Goal: Information Seeking & Learning: Compare options

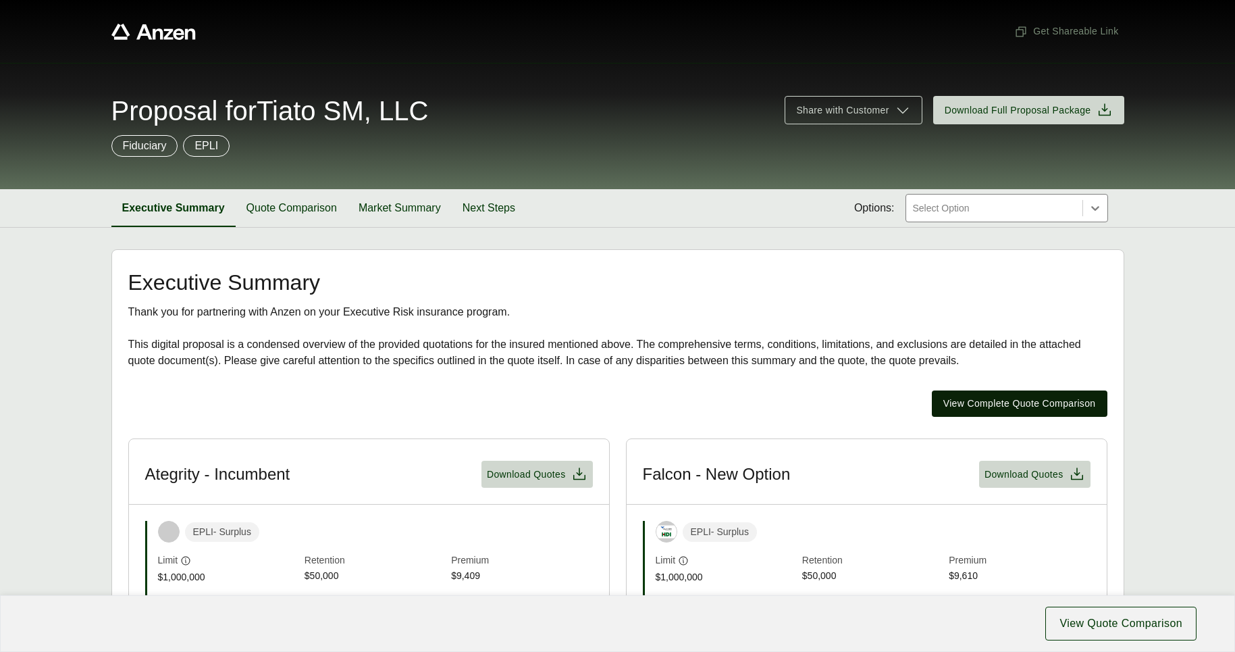
scroll to position [270, 0]
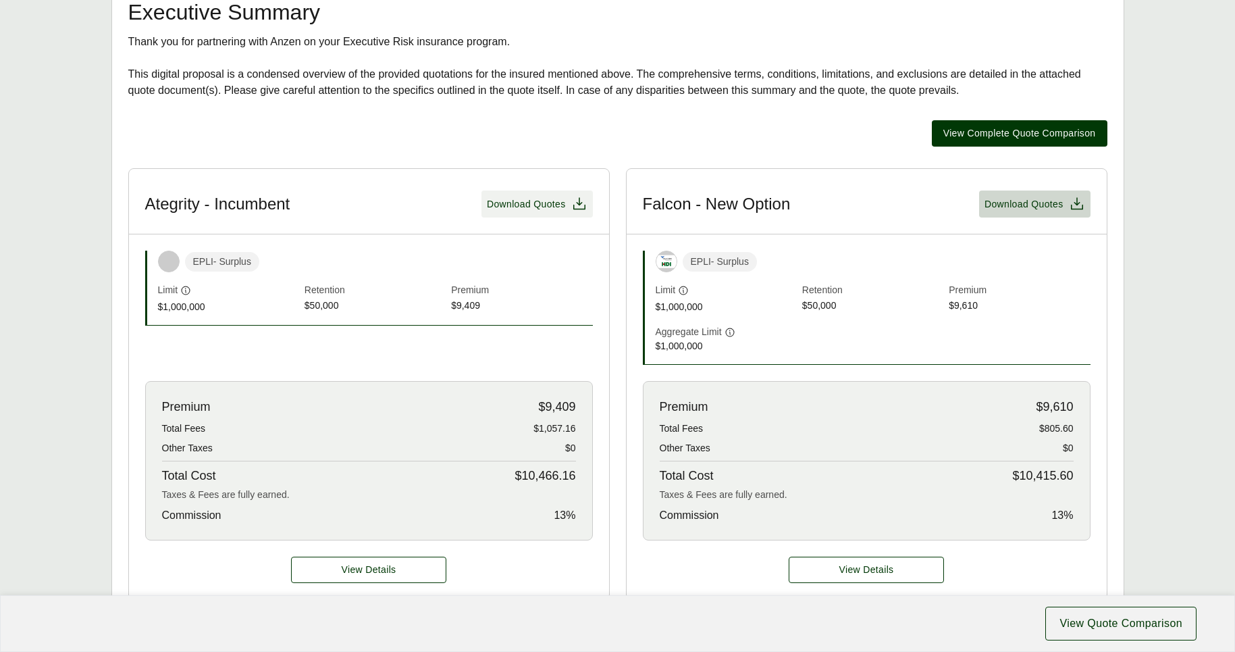
click at [548, 201] on span "Download Quotes" at bounding box center [526, 204] width 79 height 14
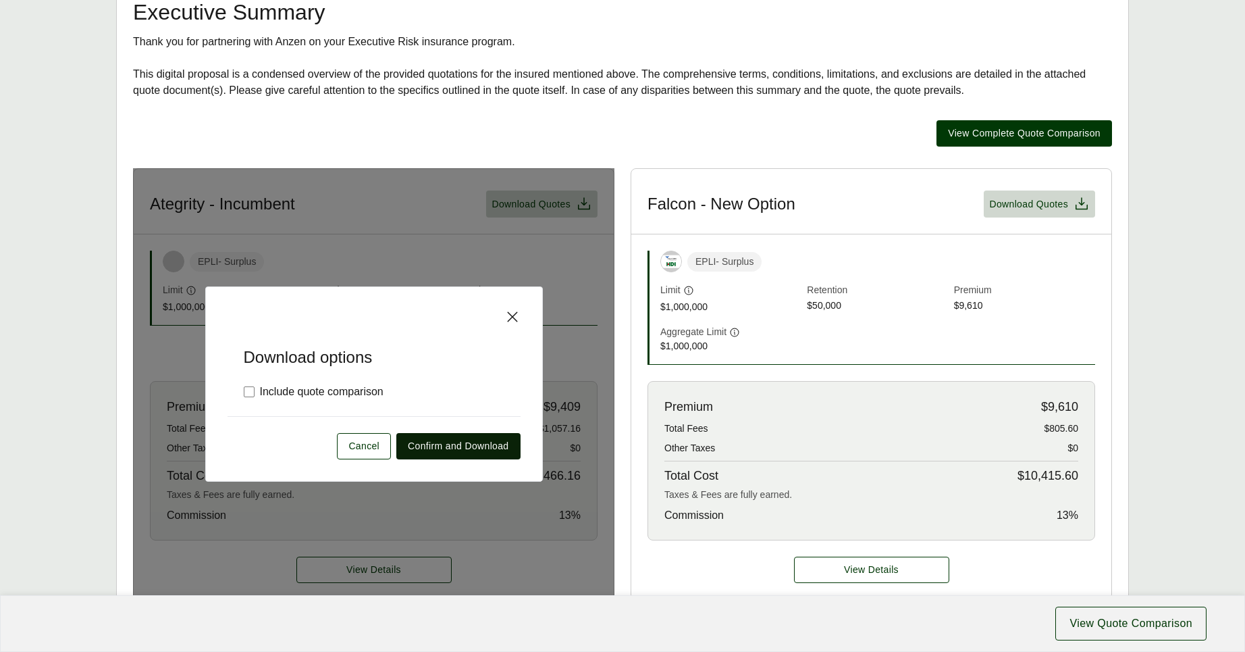
click at [440, 448] on span "Confirm and Download" at bounding box center [458, 446] width 101 height 14
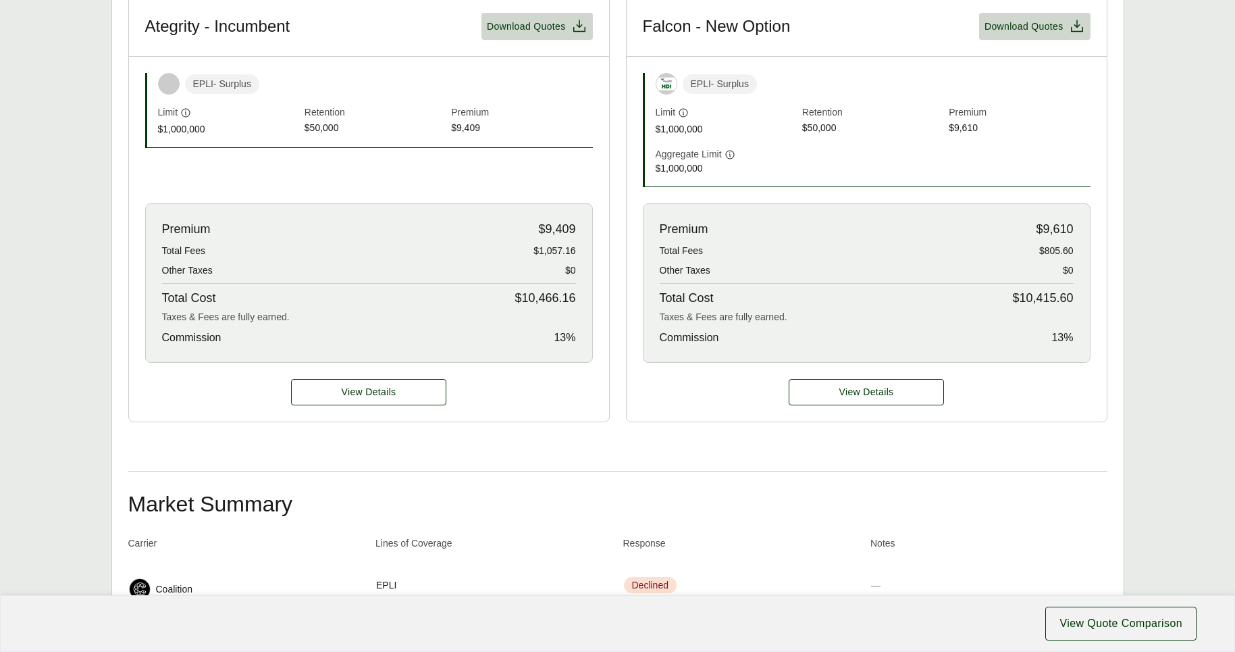
scroll to position [110, 0]
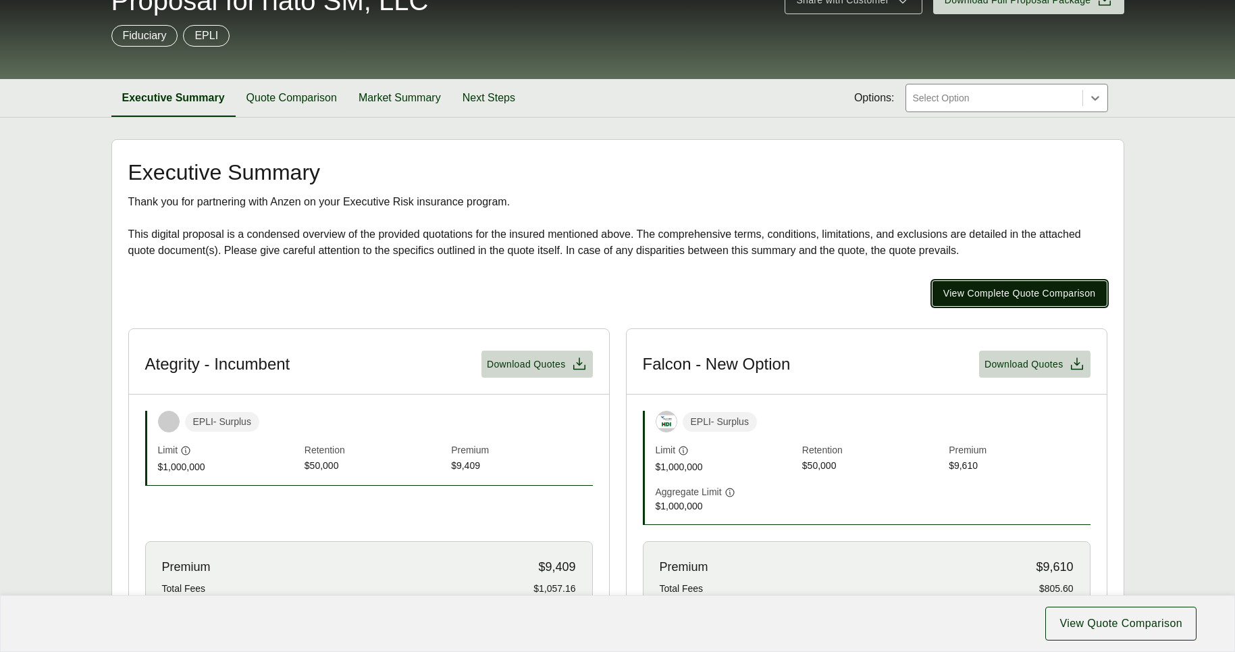
click at [990, 298] on span "View Complete Quote Comparison" at bounding box center [1019, 293] width 153 height 14
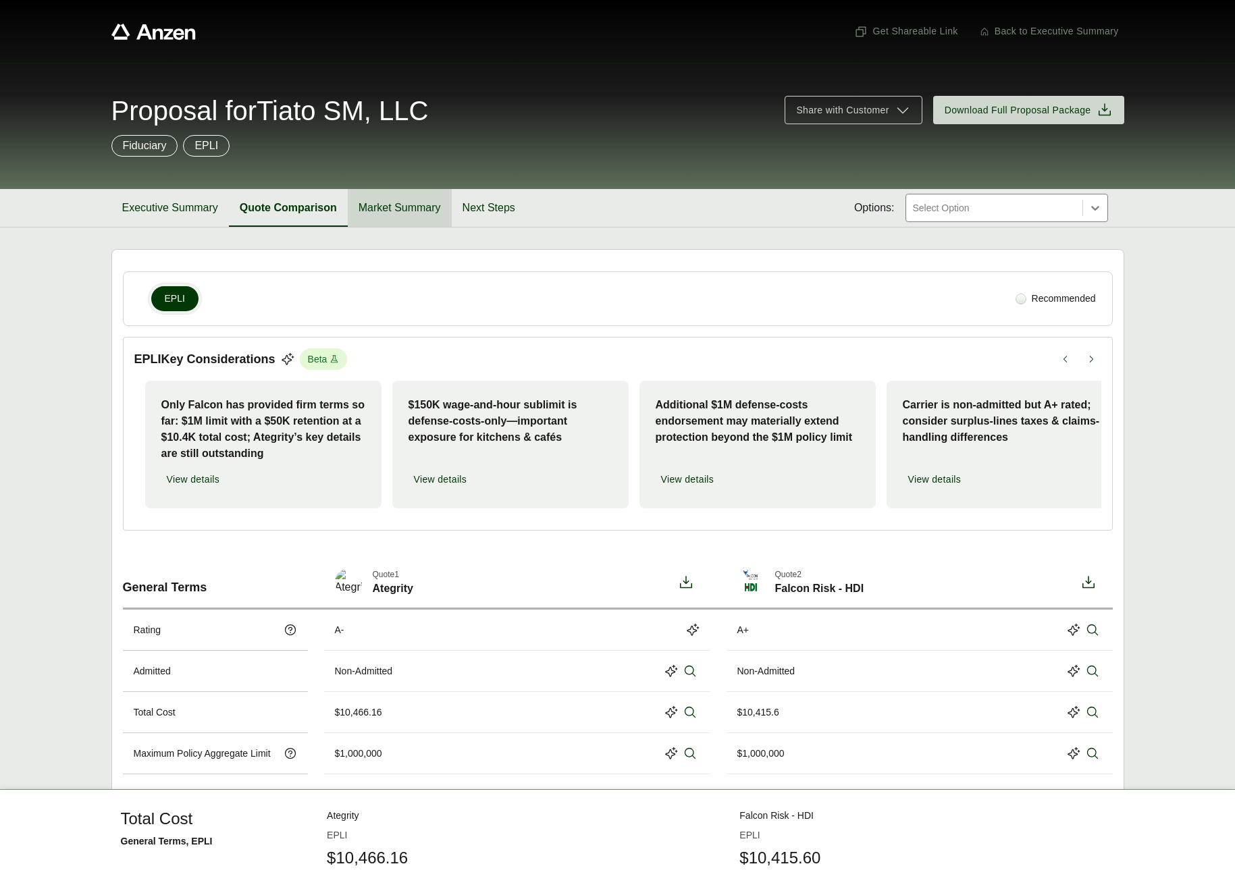
click at [411, 209] on button "Market Summary" at bounding box center [400, 208] width 104 height 38
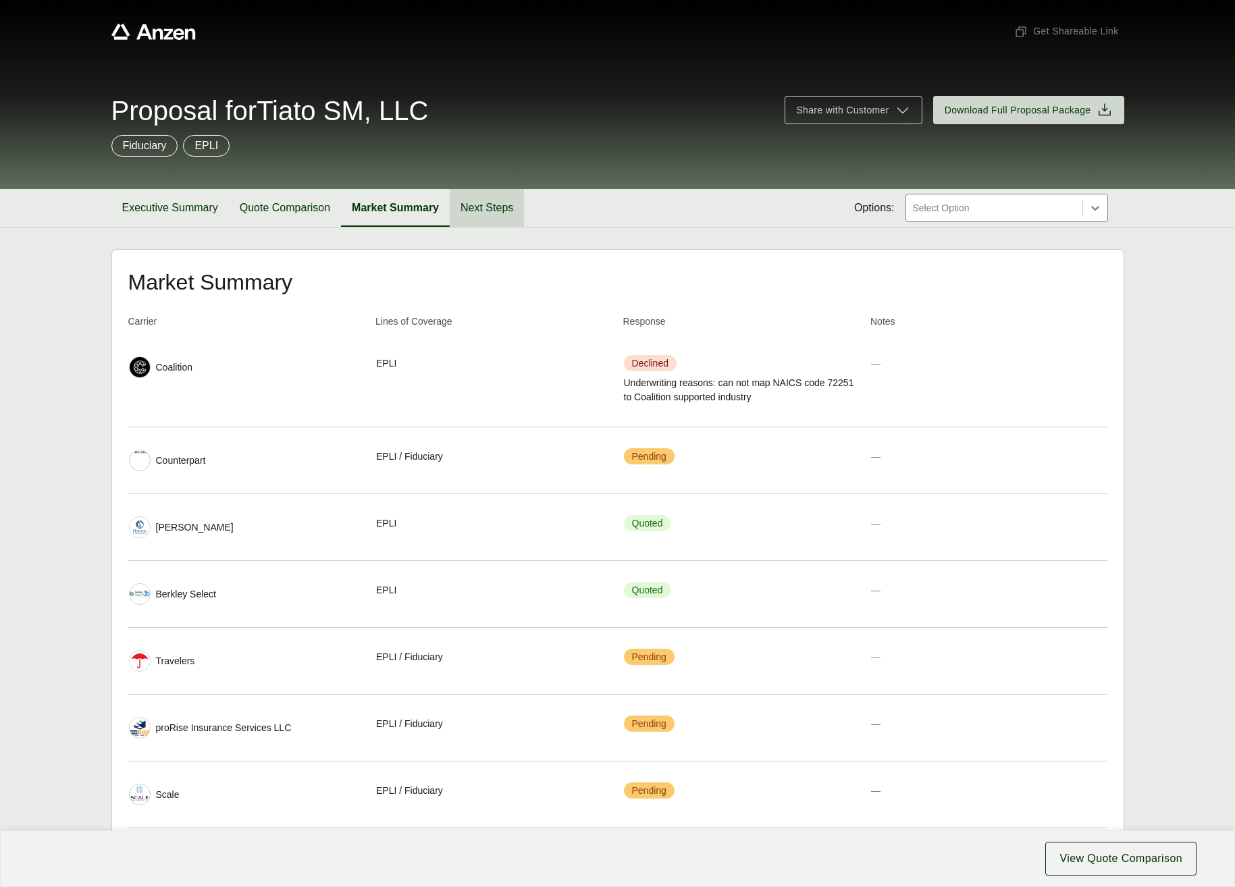
click at [499, 208] on button "Next Steps" at bounding box center [487, 208] width 74 height 38
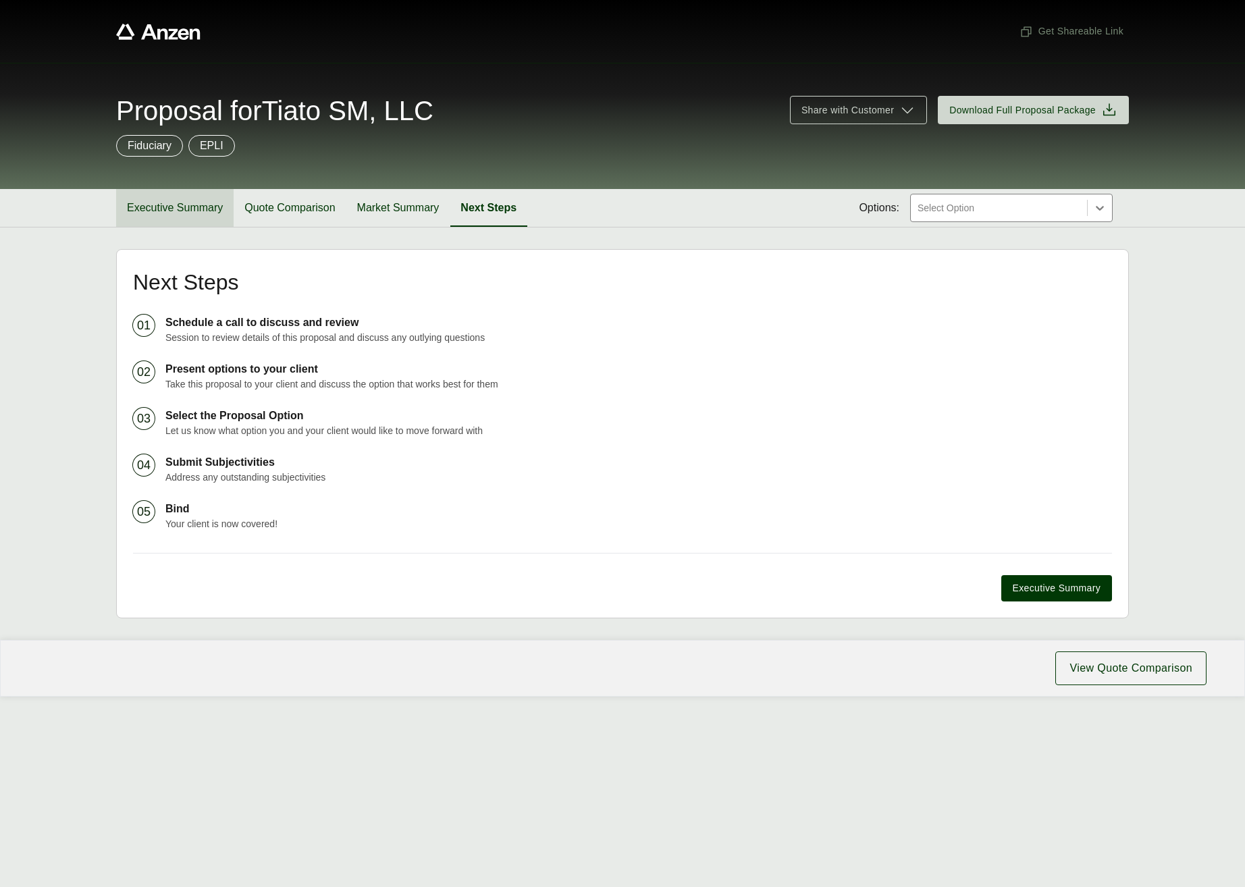
click at [171, 206] on button "Executive Summary" at bounding box center [175, 208] width 118 height 38
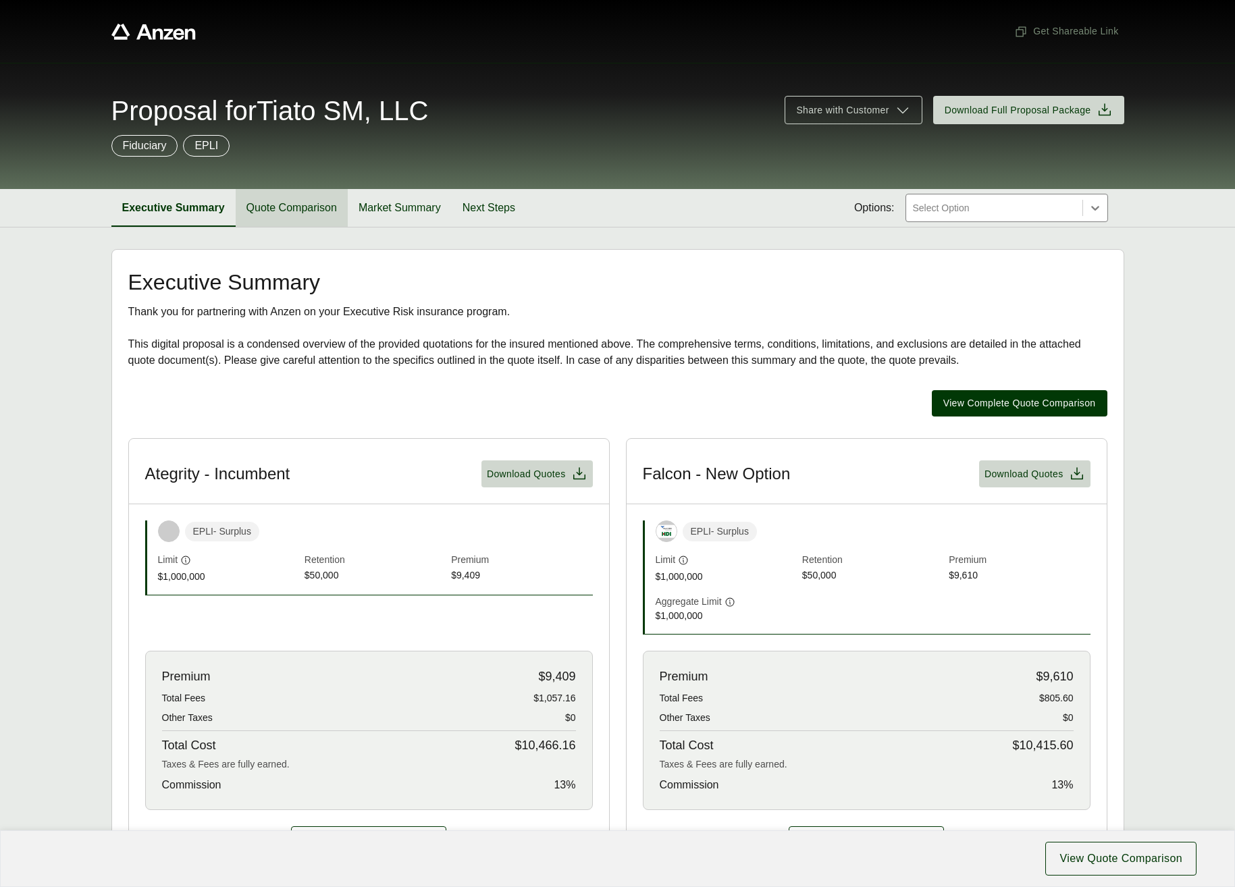
click at [272, 209] on button "Quote Comparison" at bounding box center [292, 208] width 112 height 38
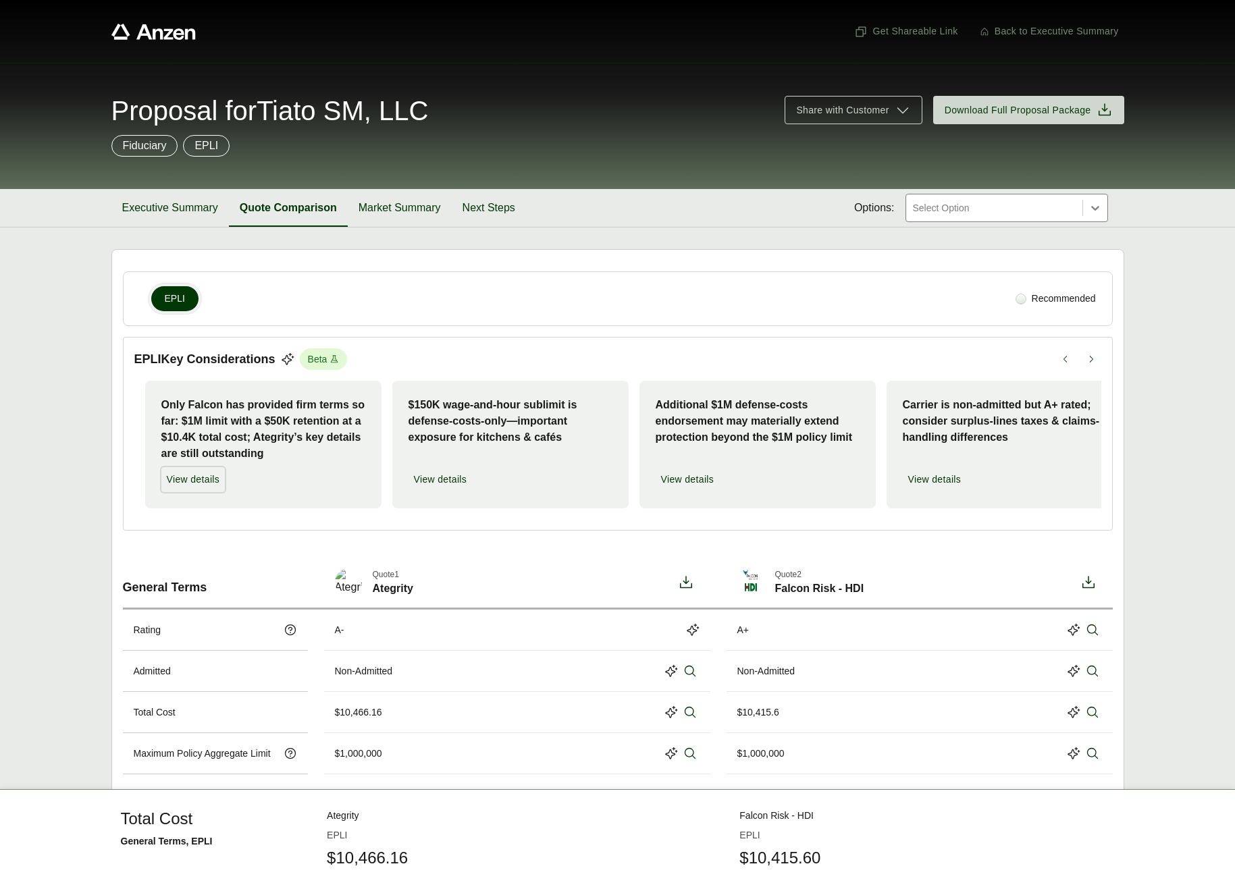
click at [219, 477] on span "View details" at bounding box center [193, 480] width 53 height 14
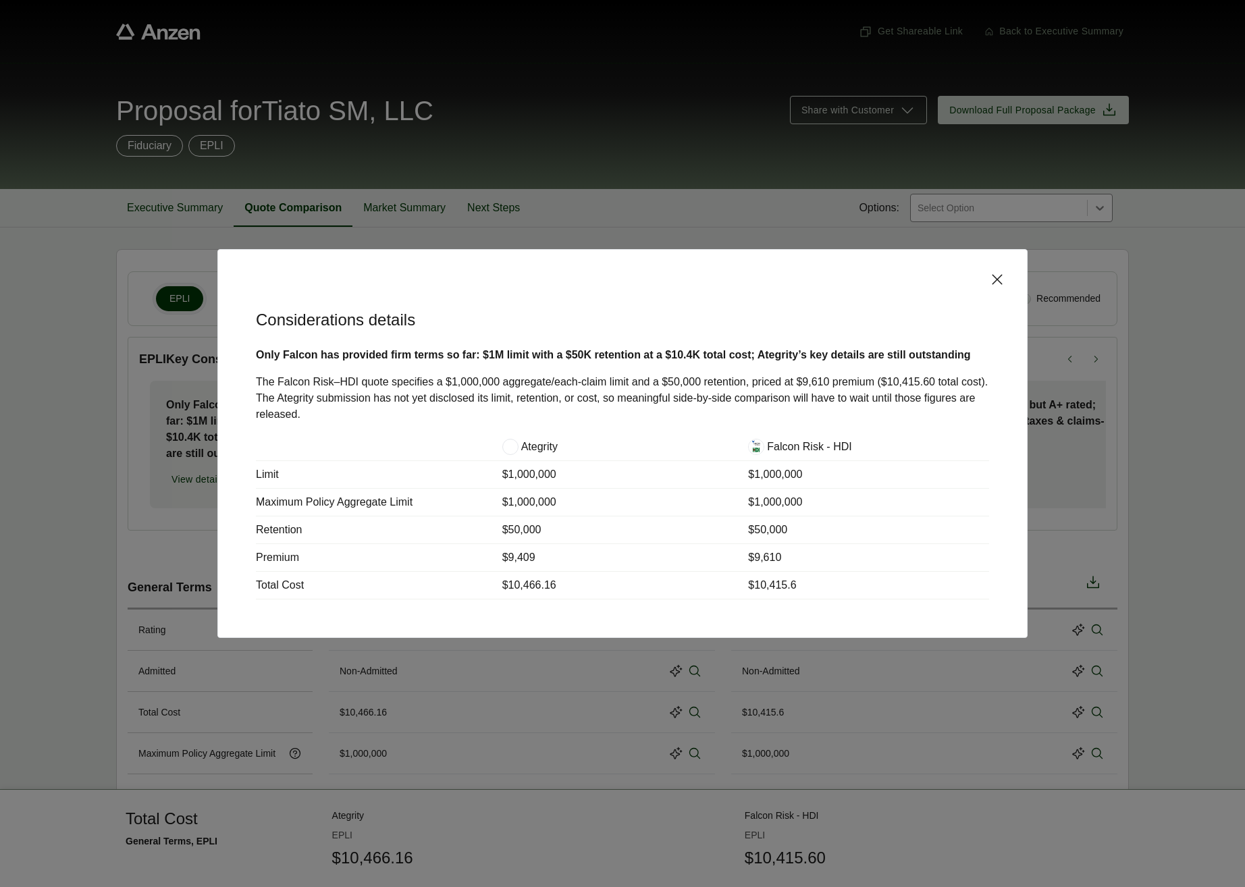
click at [993, 279] on icon at bounding box center [997, 279] width 16 height 16
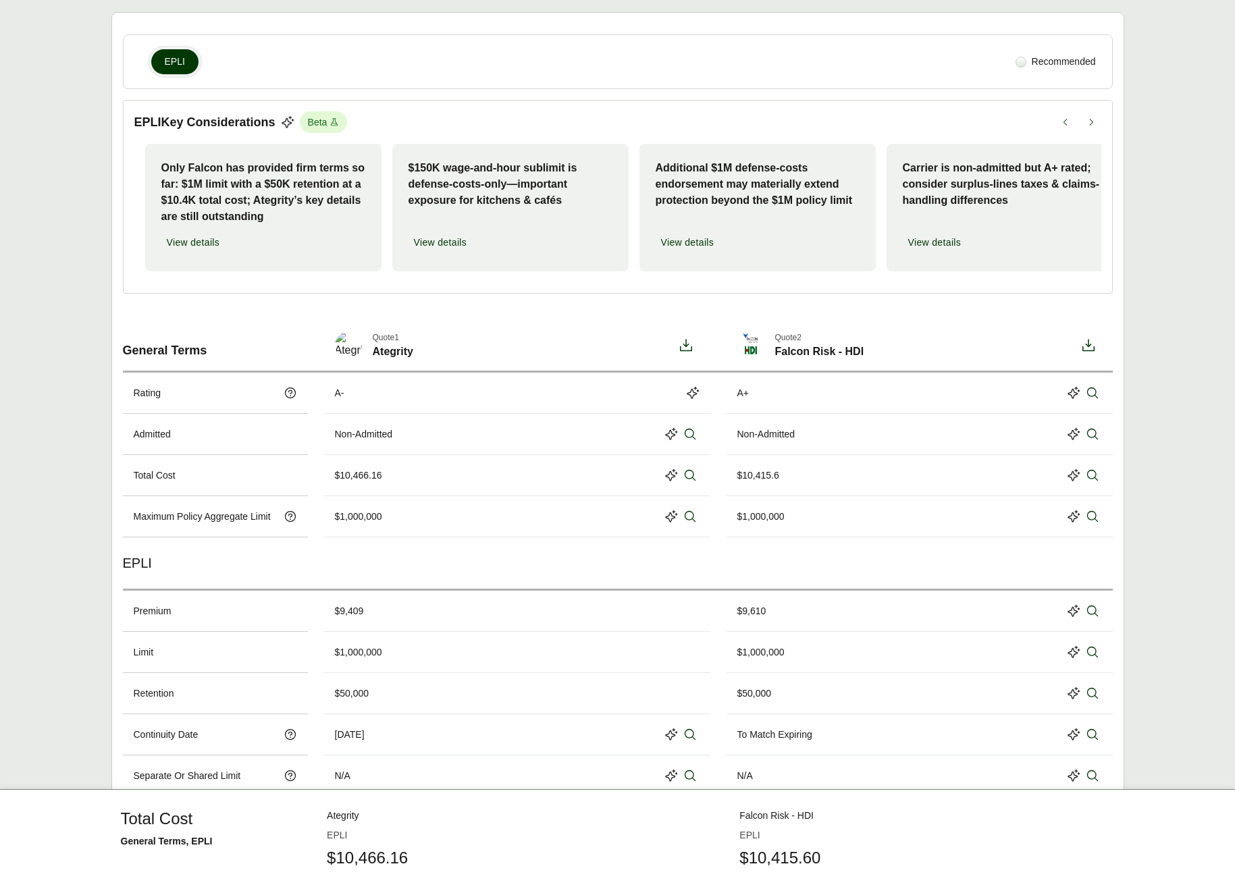
scroll to position [338, 0]
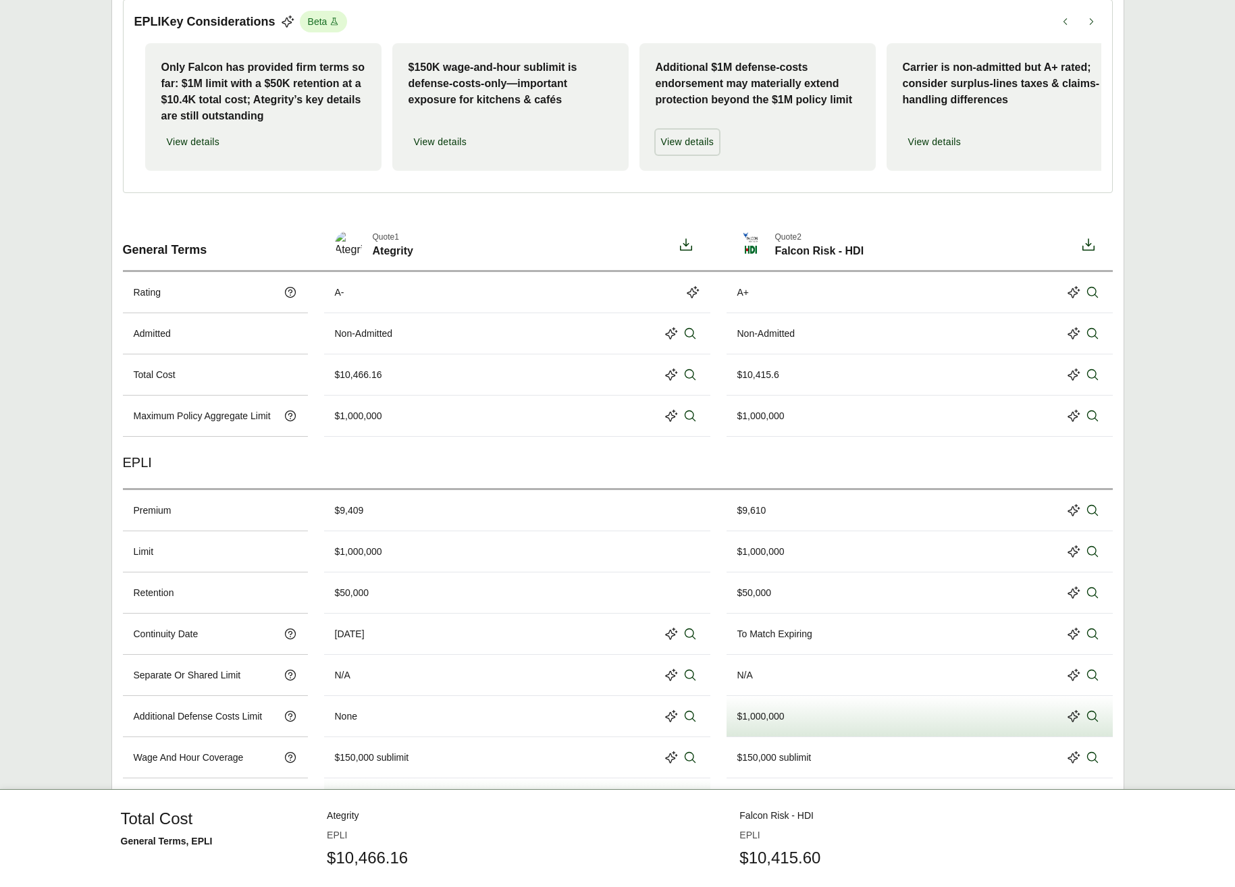
click at [707, 144] on span "View details" at bounding box center [687, 142] width 53 height 14
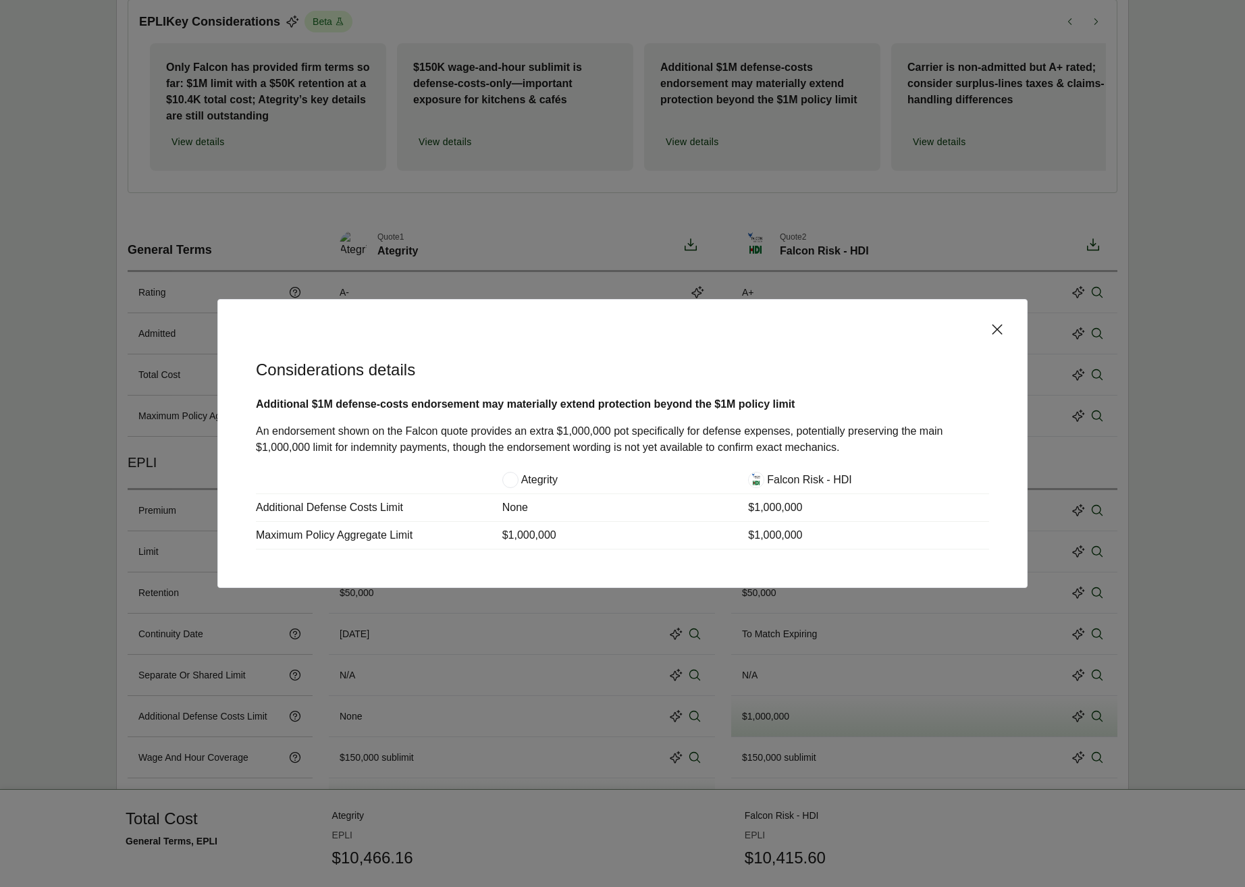
click at [998, 330] on icon at bounding box center [997, 329] width 10 height 10
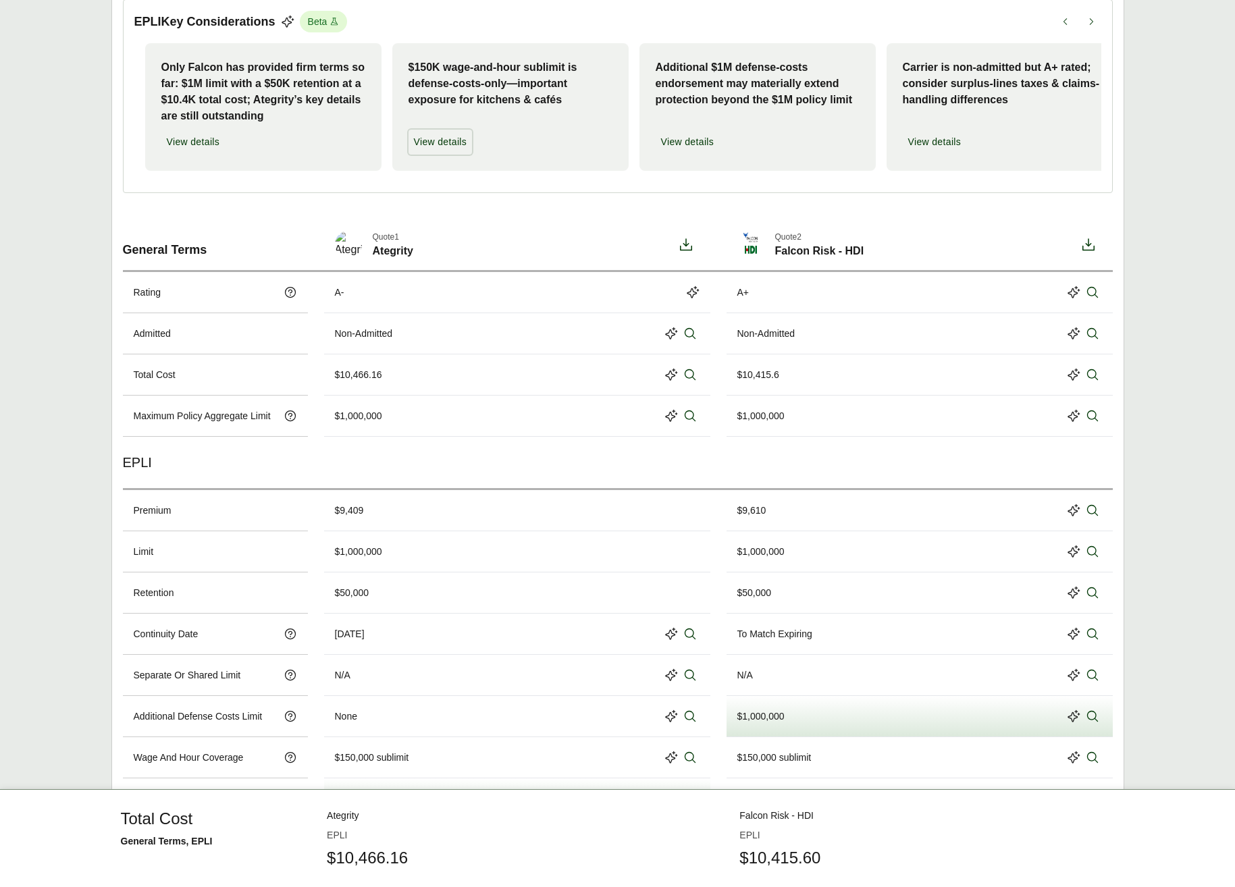
click at [444, 138] on span "View details" at bounding box center [440, 142] width 53 height 14
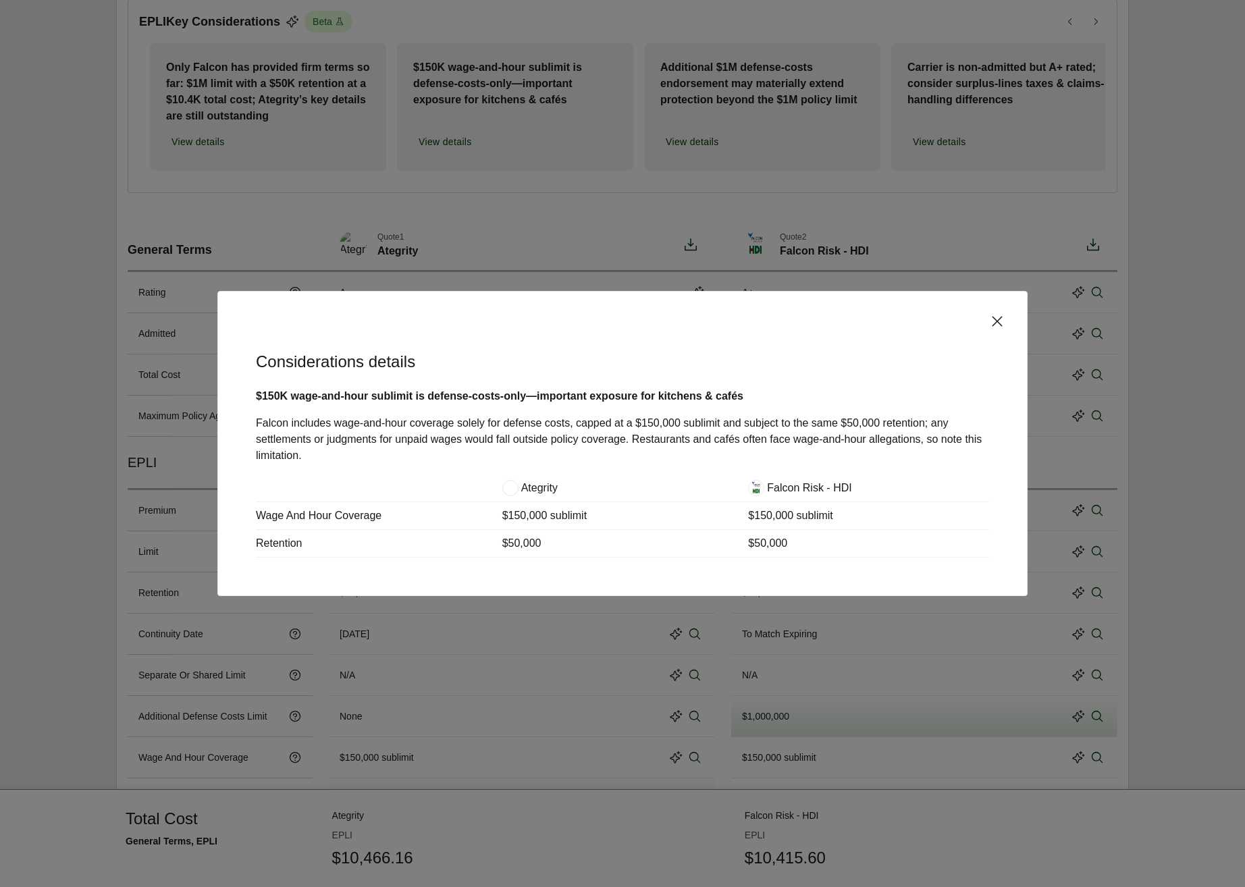
click at [994, 321] on icon at bounding box center [997, 321] width 16 height 16
